Goal: Information Seeking & Learning: Learn about a topic

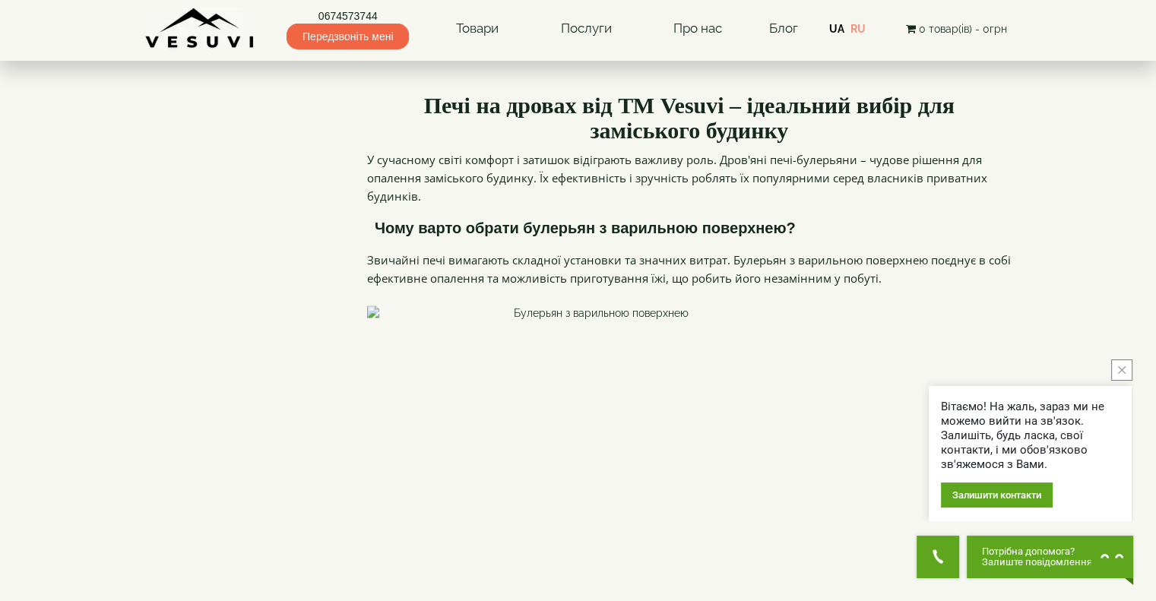
scroll to position [1825, 0]
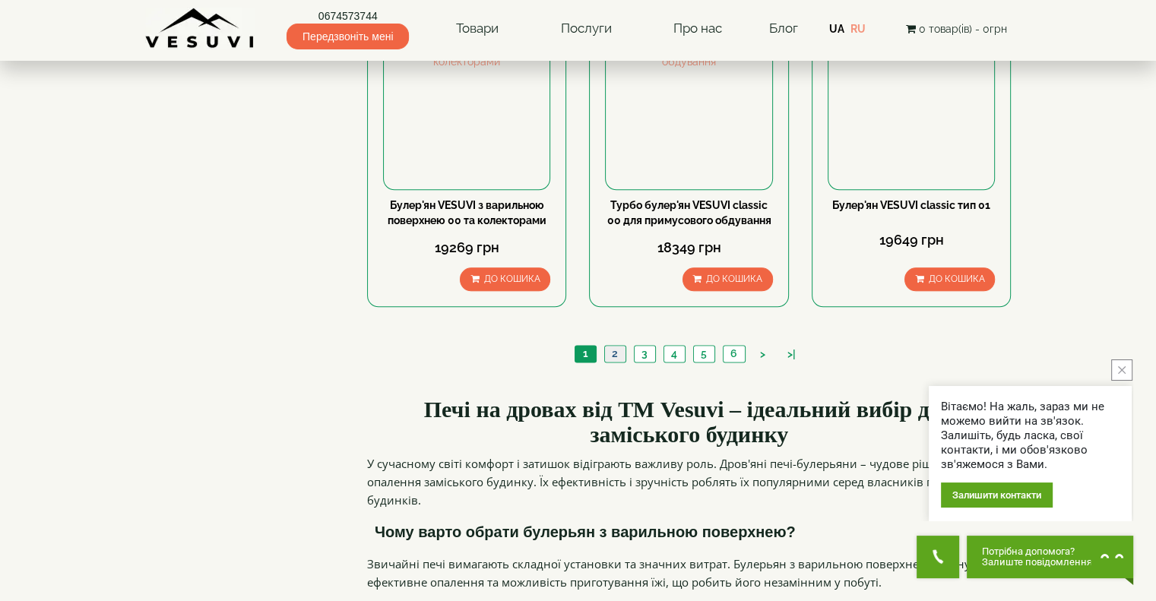
click at [618, 346] on link "2" at bounding box center [614, 354] width 21 height 16
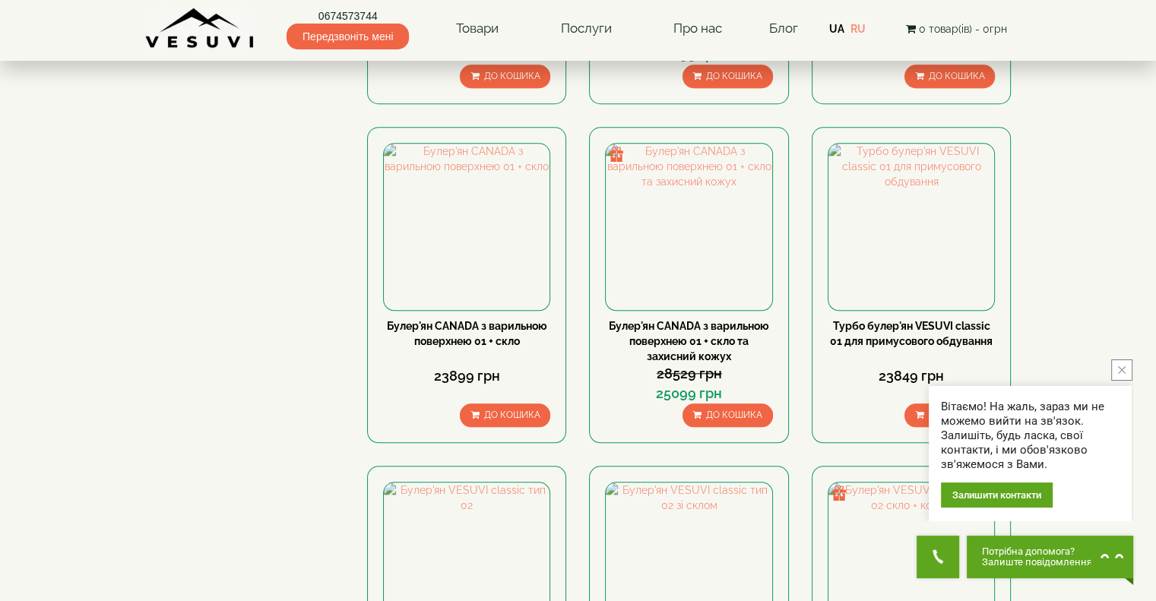
scroll to position [970, 0]
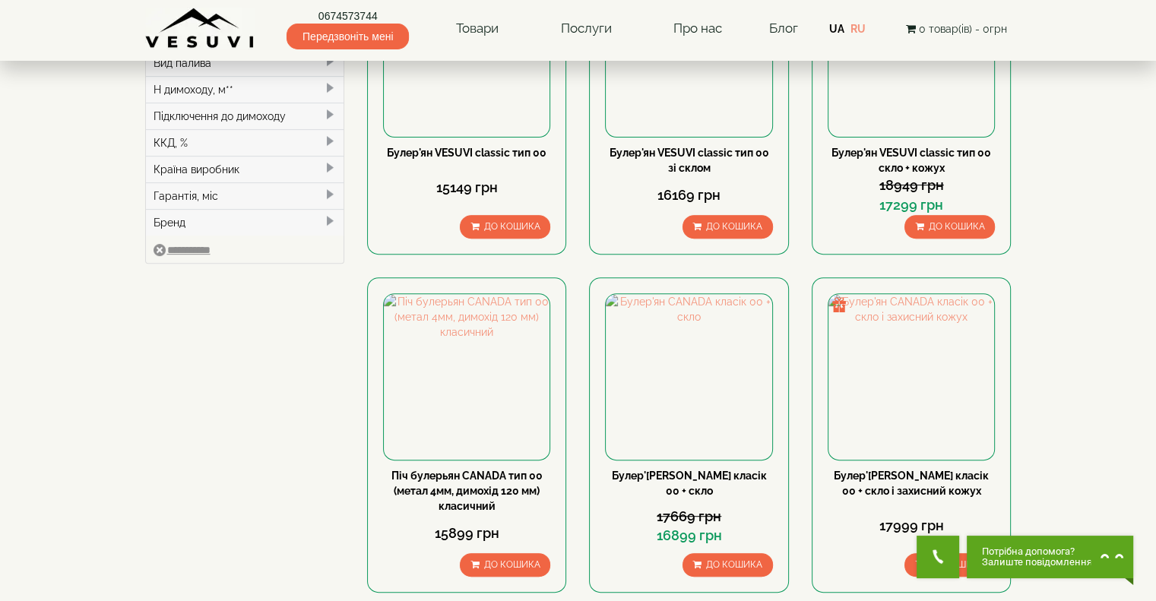
scroll to position [1825, 0]
